Goal: Task Accomplishment & Management: Complete application form

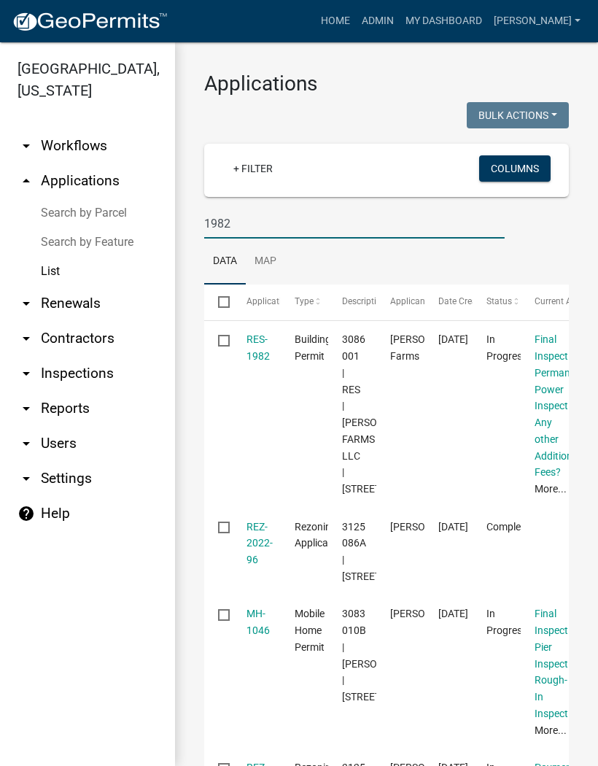
type input "1982"
click at [264, 353] on link "RES-1982" at bounding box center [258, 347] width 23 height 28
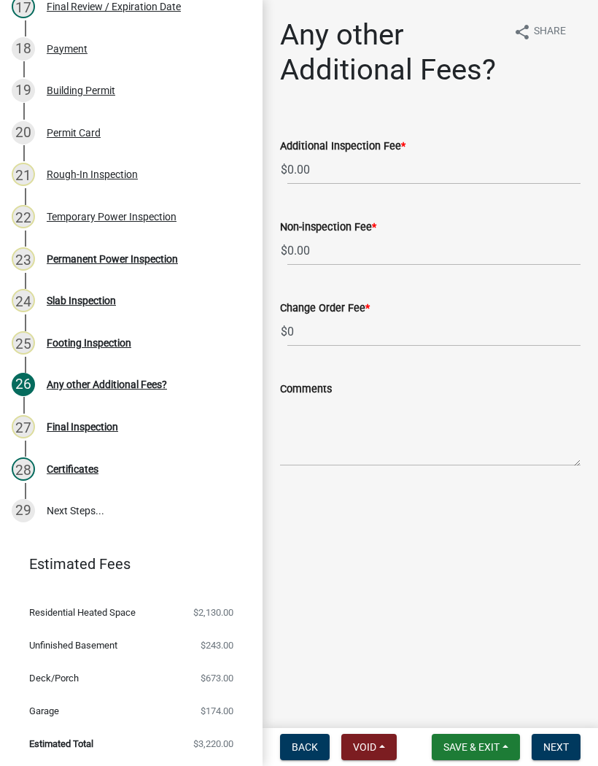
scroll to position [939, 0]
click at [146, 257] on div "Permanent Power Inspection" at bounding box center [112, 260] width 131 height 10
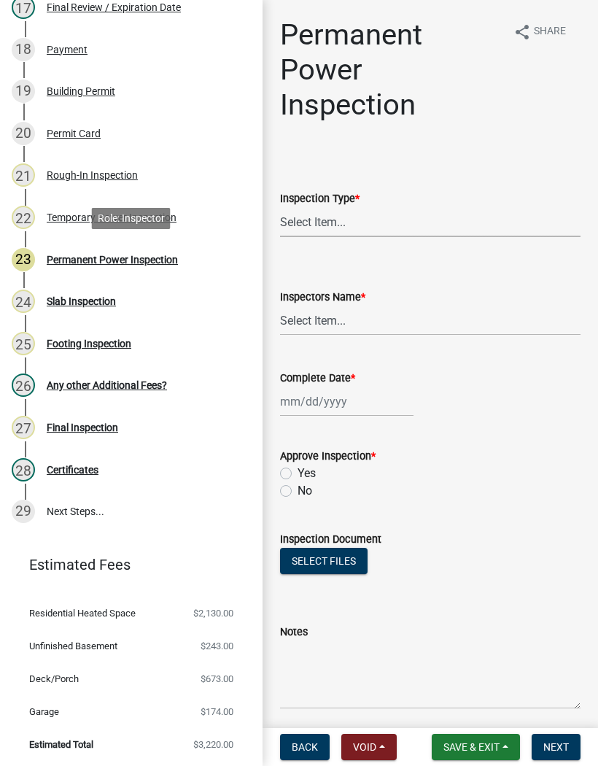
click at [337, 213] on select "Select Item... Permanent Power" at bounding box center [430, 222] width 301 height 30
select select "5c85f858-e2c6-4c2c-a92e-43b107da9ba1"
click at [323, 320] on select "Select Item... [PERSON_NAME] ([PERSON_NAME]) [PERSON_NAME] ([PERSON_NAME]) Engi…" at bounding box center [430, 321] width 301 height 30
click at [336, 317] on select "Select Item... [PERSON_NAME] ([PERSON_NAME]) [PERSON_NAME] ([PERSON_NAME]) Engi…" at bounding box center [430, 321] width 301 height 30
select select "8dfc8809-68b2-4bc3-a0d1-6f7e000e7487"
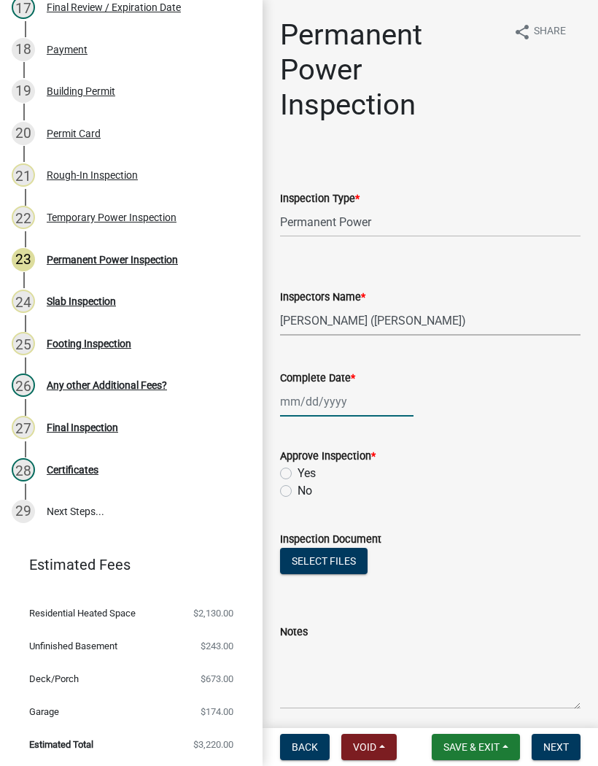
click at [326, 399] on div at bounding box center [347, 402] width 134 height 30
select select "9"
select select "2025"
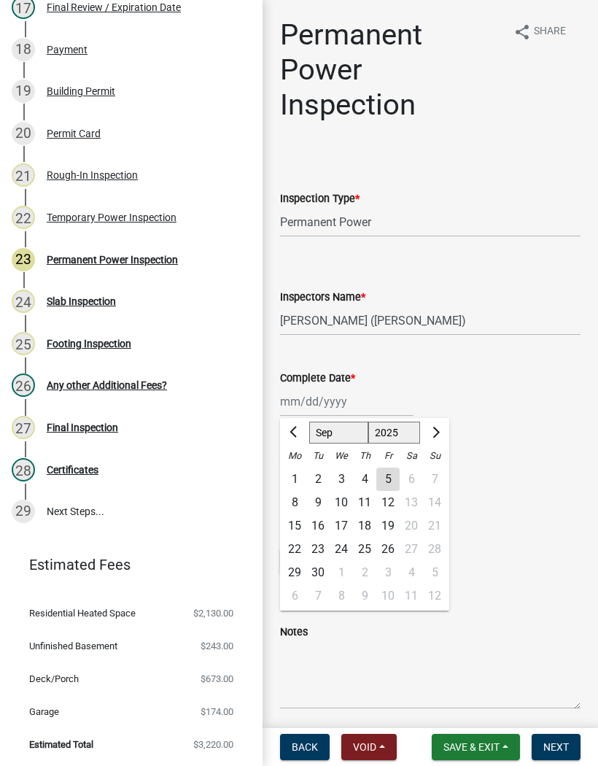
click at [389, 484] on div "5" at bounding box center [388, 479] width 23 height 23
type input "[DATE]"
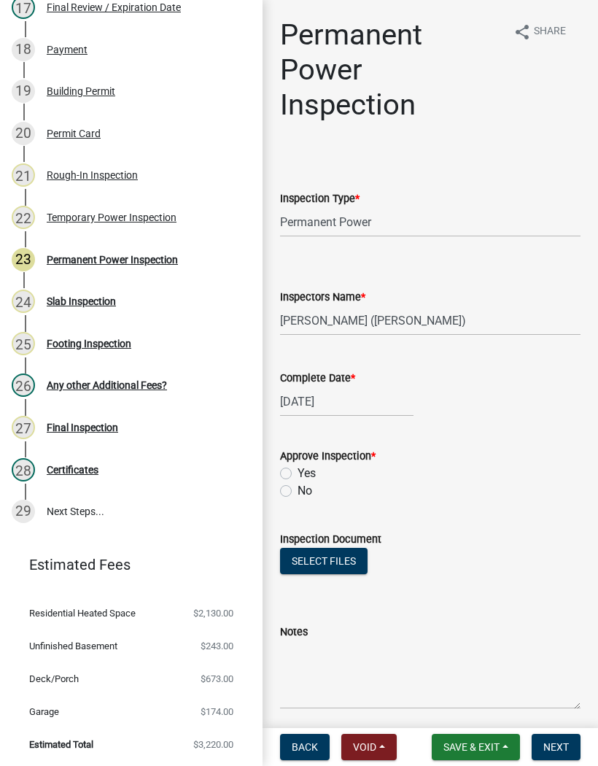
click at [298, 475] on label "Yes" at bounding box center [307, 474] width 18 height 18
click at [298, 474] on input "Yes" at bounding box center [302, 469] width 9 height 9
radio input "true"
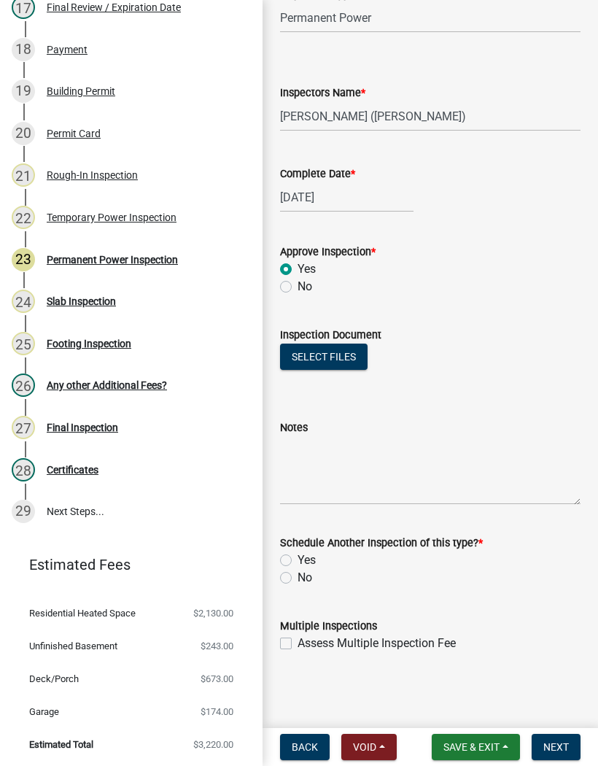
scroll to position [204, 0]
click at [298, 582] on label "No" at bounding box center [305, 578] width 15 height 18
click at [298, 579] on input "No" at bounding box center [302, 573] width 9 height 9
radio input "true"
click at [563, 743] on span "Next" at bounding box center [557, 747] width 26 height 12
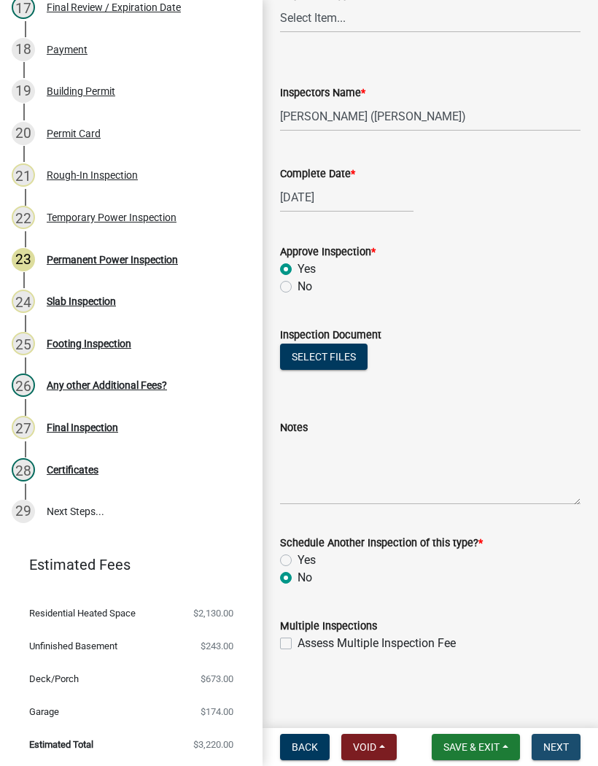
scroll to position [0, 0]
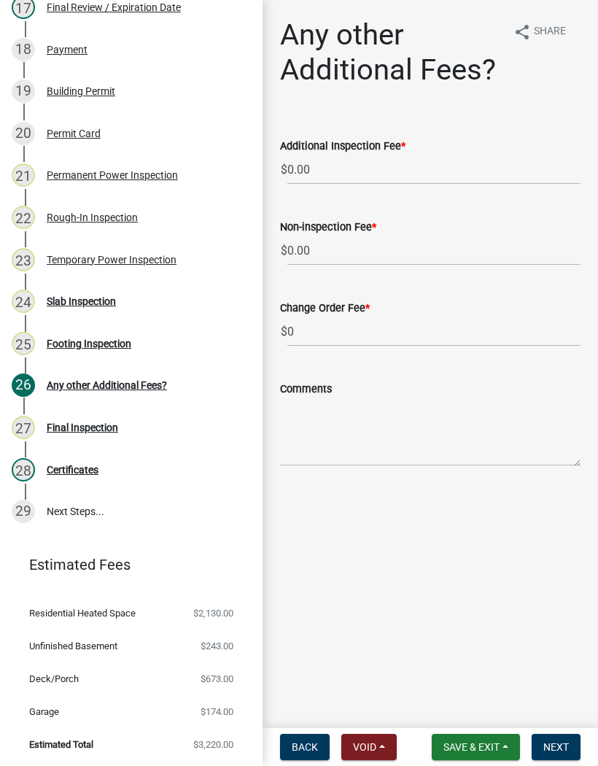
click at [486, 754] on button "Save & Exit" at bounding box center [476, 747] width 88 height 26
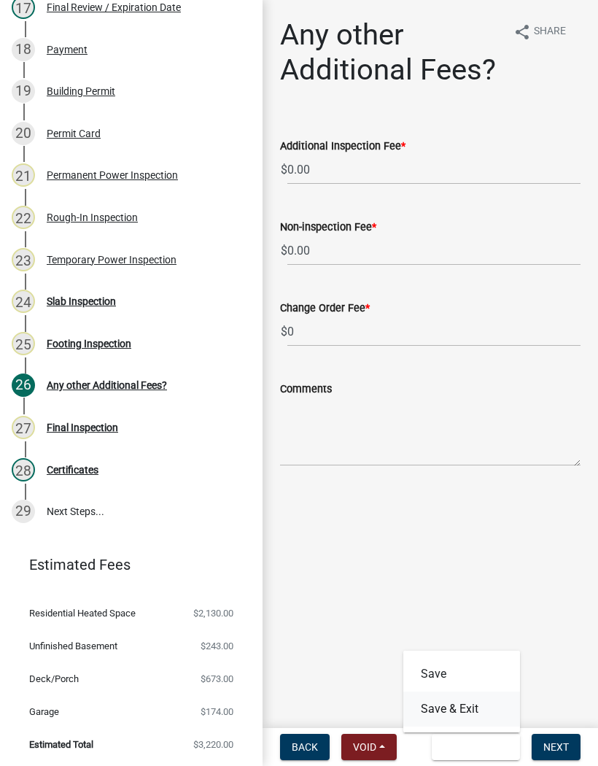
click at [476, 706] on button "Save & Exit" at bounding box center [462, 709] width 117 height 35
